Goal: Task Accomplishment & Management: Manage account settings

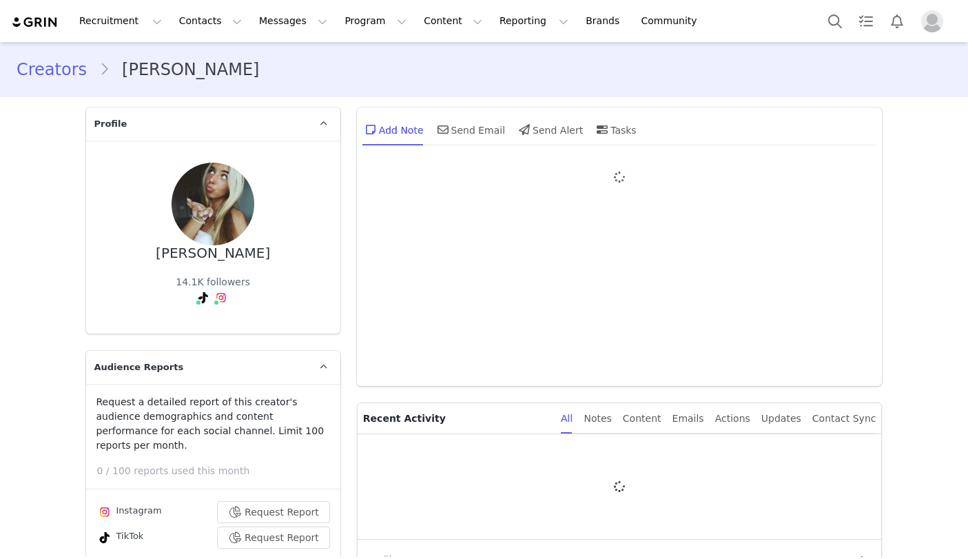
type input "+1 ([GEOGRAPHIC_DATA])"
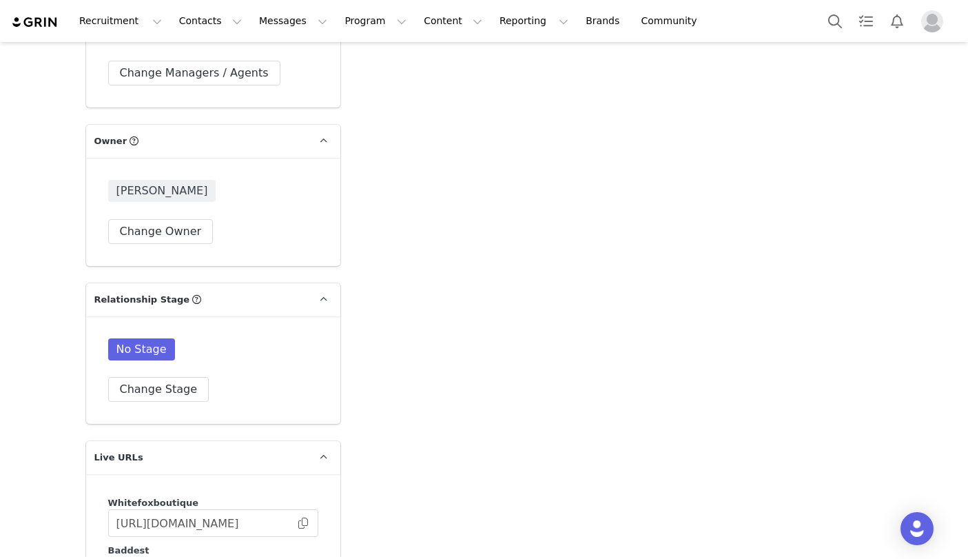
scroll to position [2283, 0]
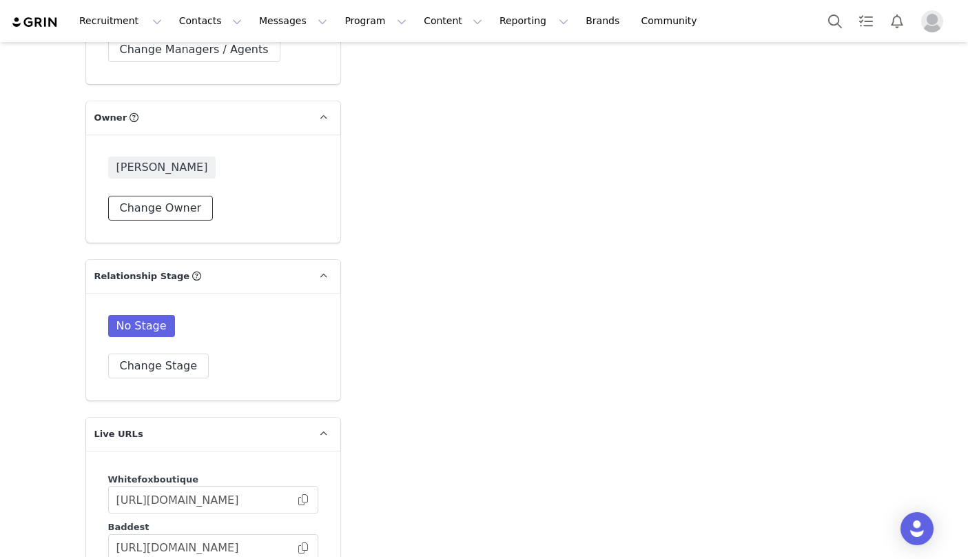
click at [183, 202] on button "Change Owner" at bounding box center [160, 208] width 105 height 25
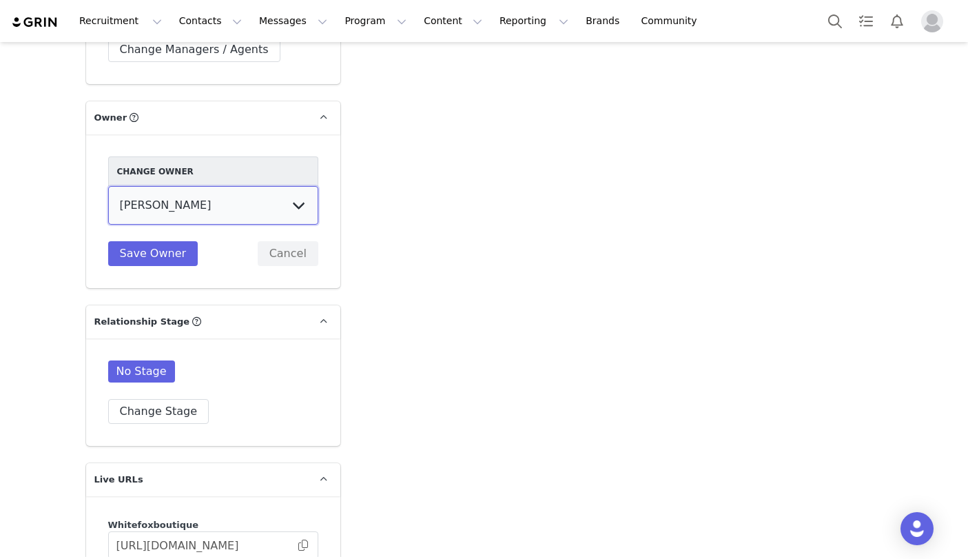
click at [169, 190] on select "[PERSON_NAME] Jaz Yap [PERSON_NAME] [PERSON_NAME] [PERSON_NAME] [PERSON_NAME] […" at bounding box center [213, 205] width 210 height 39
select select "4285e360-50ab-4959-980a-a1ebe84d159d"
click at [108, 186] on select "[PERSON_NAME] Jaz Yap [PERSON_NAME] [PERSON_NAME] [PERSON_NAME] [PERSON_NAME] […" at bounding box center [213, 205] width 210 height 39
click at [151, 245] on button "Save Owner" at bounding box center [153, 253] width 90 height 25
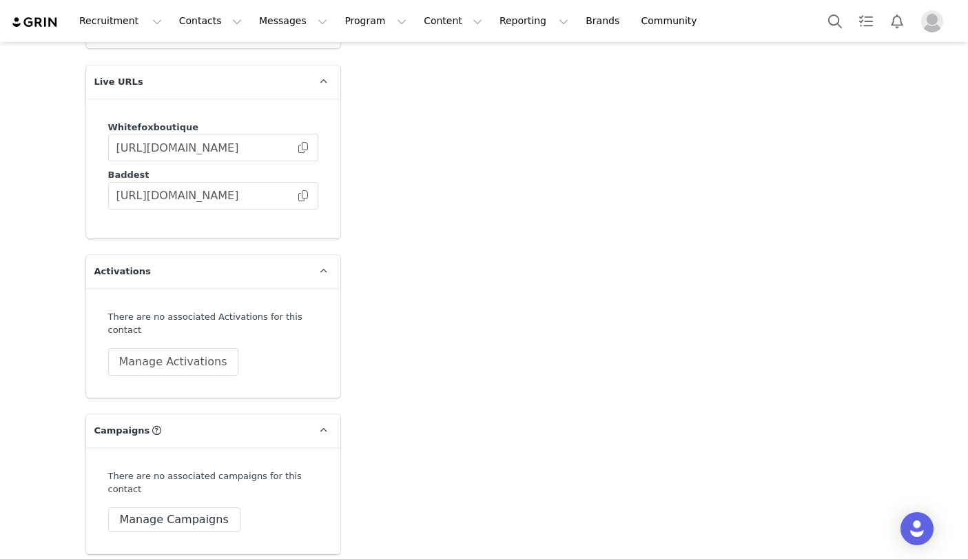
scroll to position [2637, 0]
click at [204, 346] on button "Manage Activations" at bounding box center [173, 360] width 130 height 28
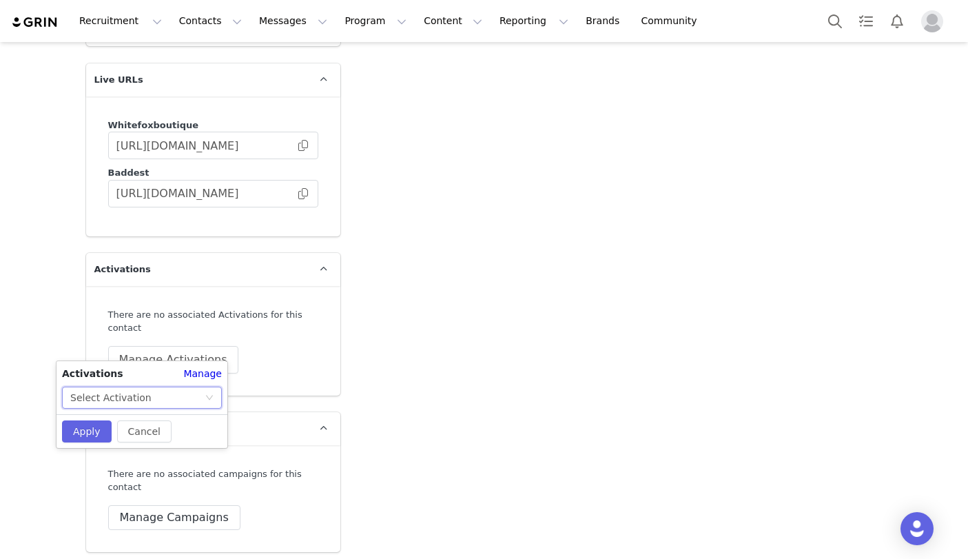
click at [200, 399] on div "Select Activation" at bounding box center [137, 397] width 134 height 21
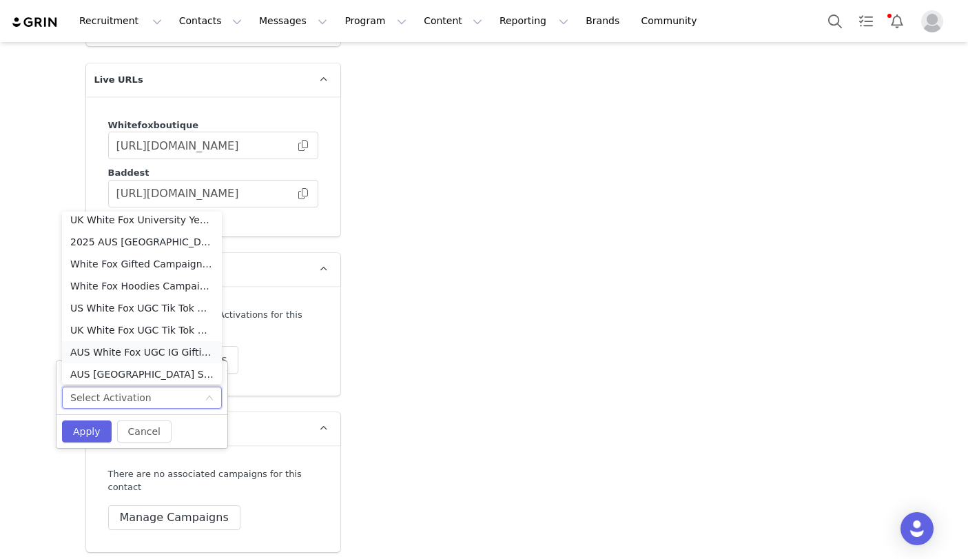
scroll to position [466, 0]
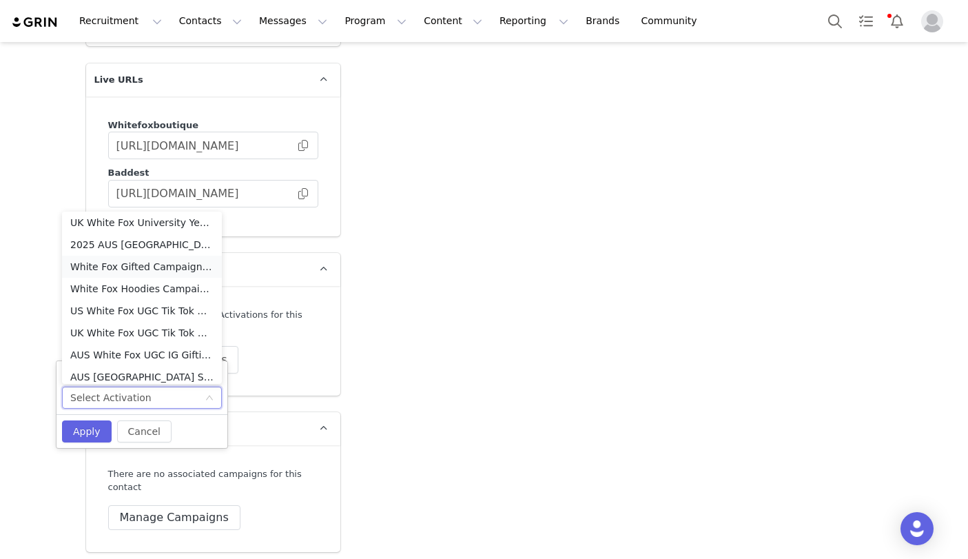
click at [116, 273] on li "White Fox Gifted Campaign - [GEOGRAPHIC_DATA]" at bounding box center [142, 267] width 160 height 22
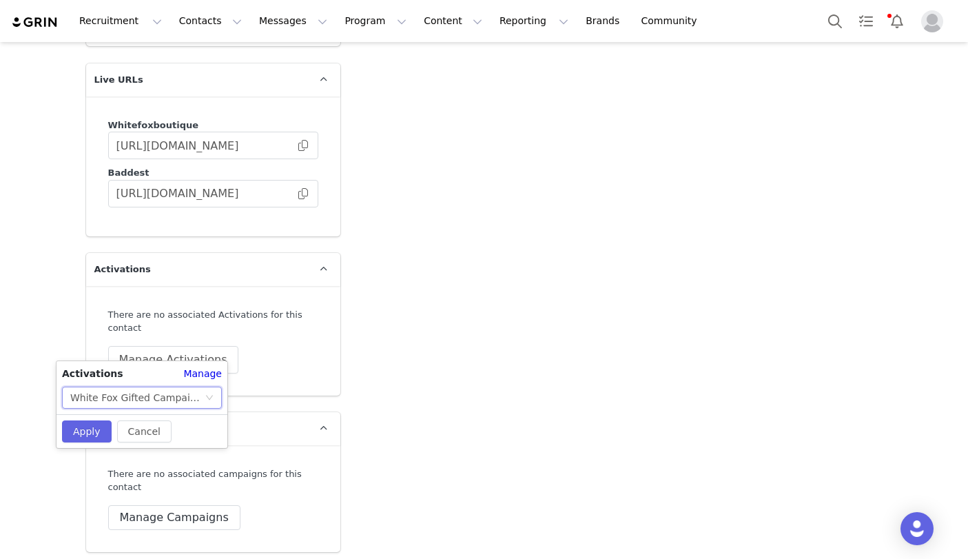
click at [117, 397] on div "White Fox Gifted Campaign - [GEOGRAPHIC_DATA]" at bounding box center [137, 397] width 134 height 21
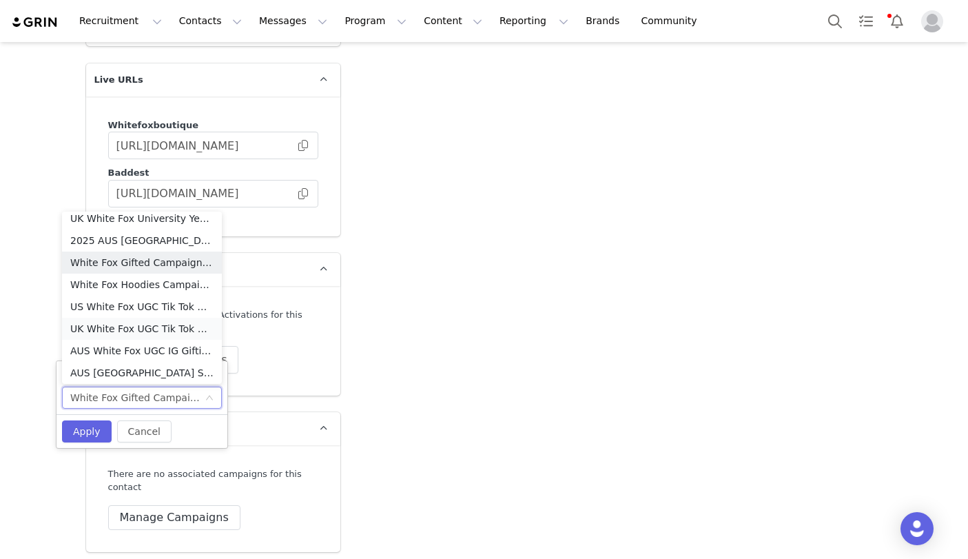
scroll to position [495, 0]
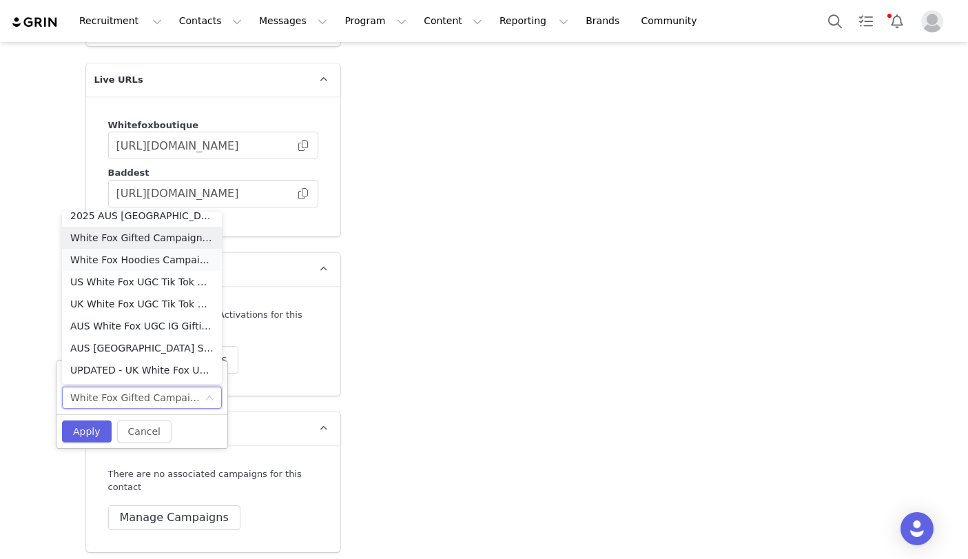
click at [114, 263] on li "White Fox Hoodies Campaign - AUS/[GEOGRAPHIC_DATA]/CAN" at bounding box center [142, 260] width 160 height 22
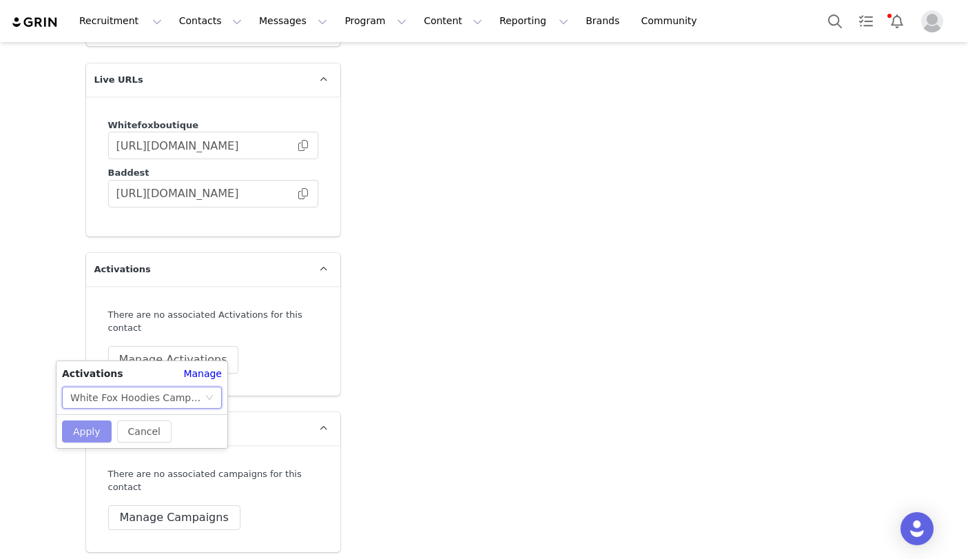
click at [89, 433] on button "Apply" at bounding box center [87, 431] width 50 height 22
